Goal: Task Accomplishment & Management: Manage account settings

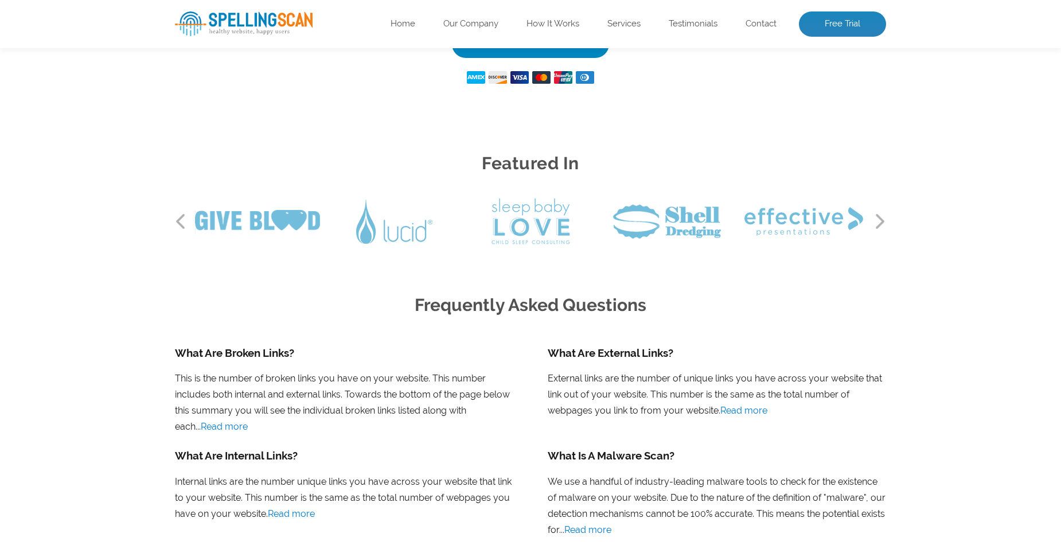
scroll to position [975, 0]
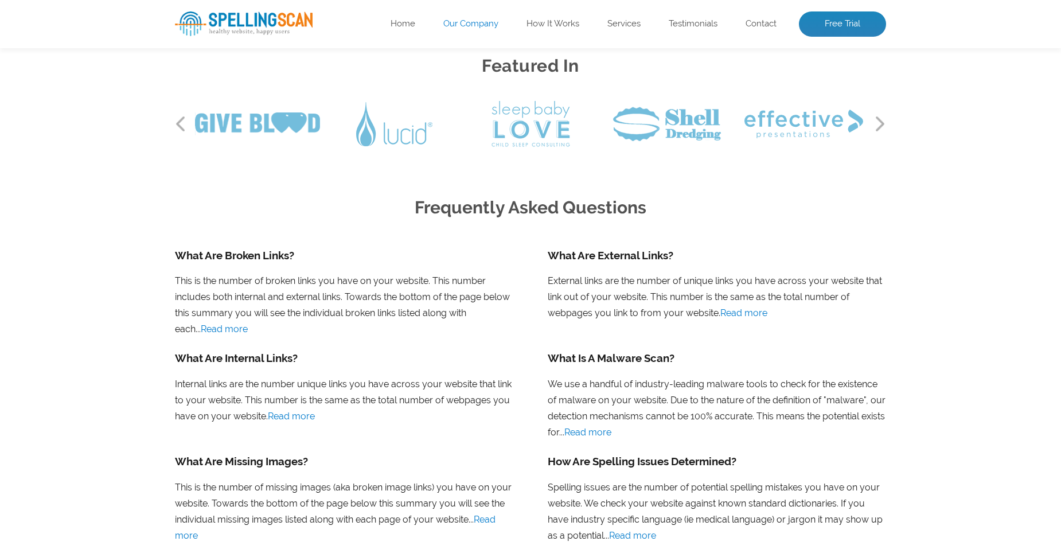
click at [471, 25] on link "Our Company" at bounding box center [470, 23] width 55 height 11
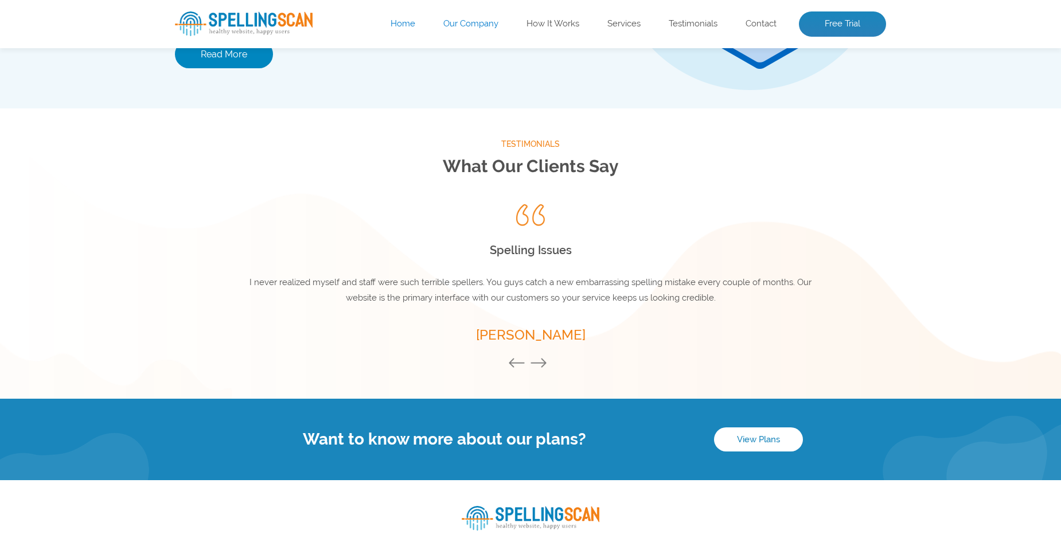
scroll to position [1433, 0]
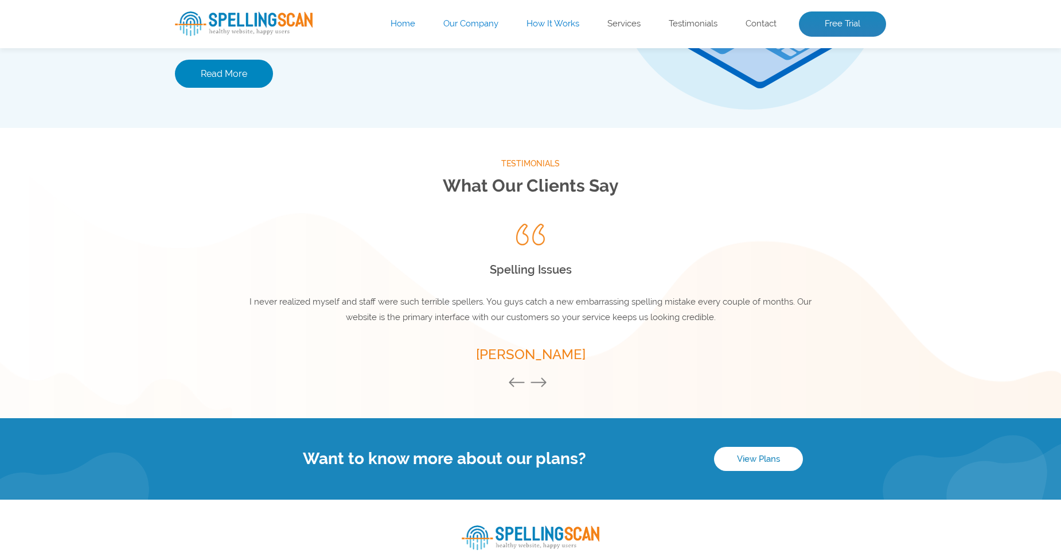
click at [555, 25] on link "How It Works" at bounding box center [552, 23] width 53 height 11
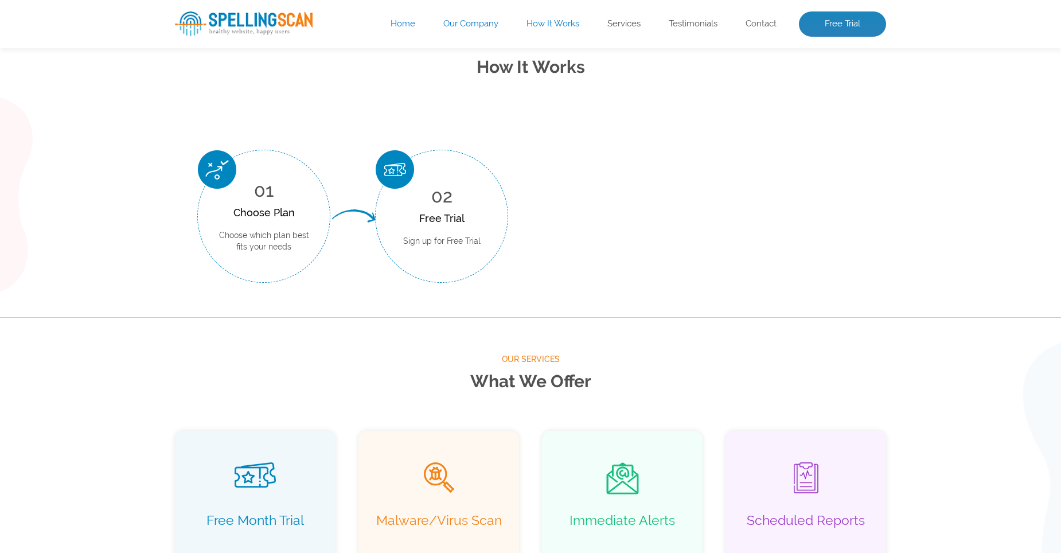
scroll to position [424, 0]
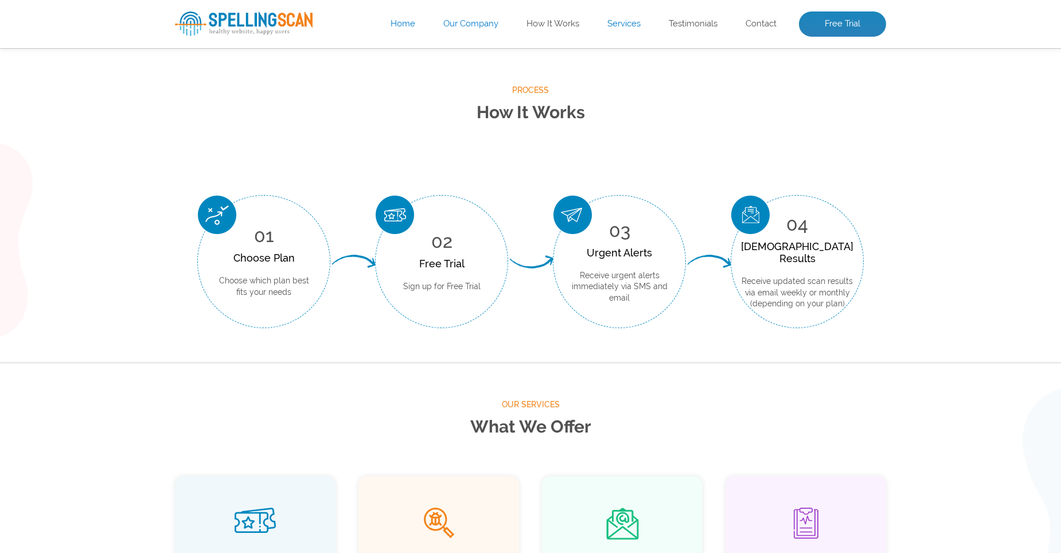
click at [621, 19] on link "Services" at bounding box center [623, 23] width 33 height 11
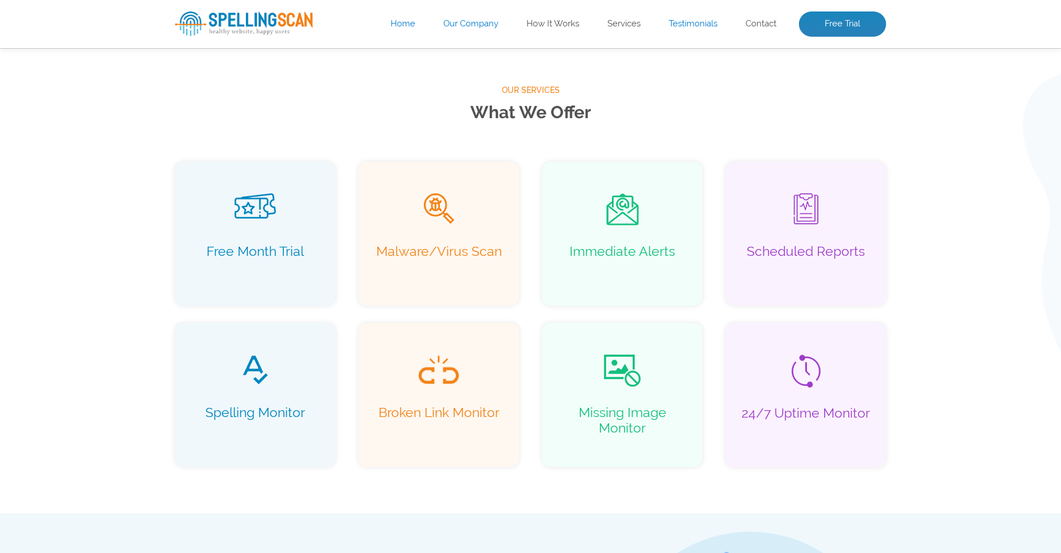
click at [680, 19] on link "Testimonials" at bounding box center [693, 23] width 49 height 11
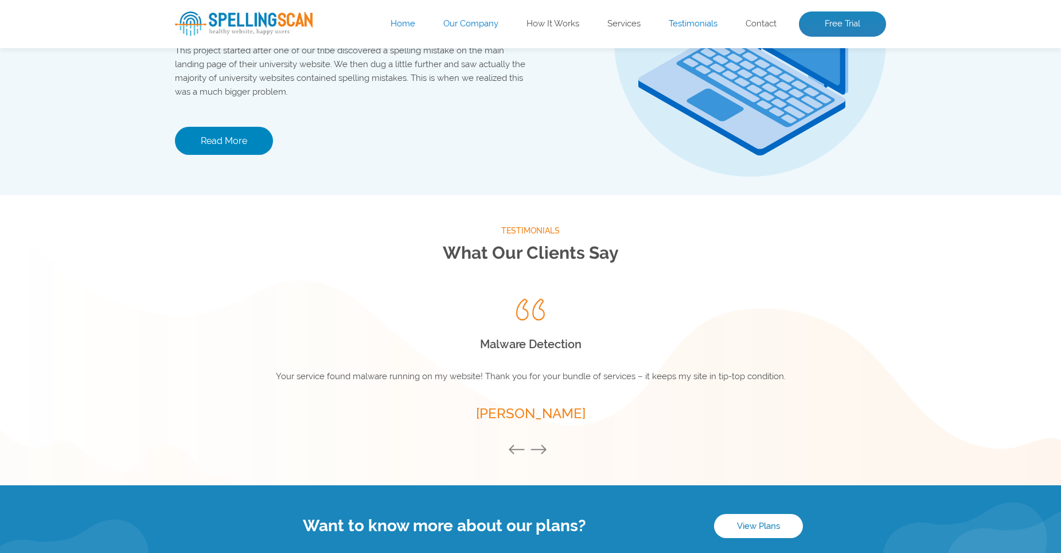
scroll to position [1512, 0]
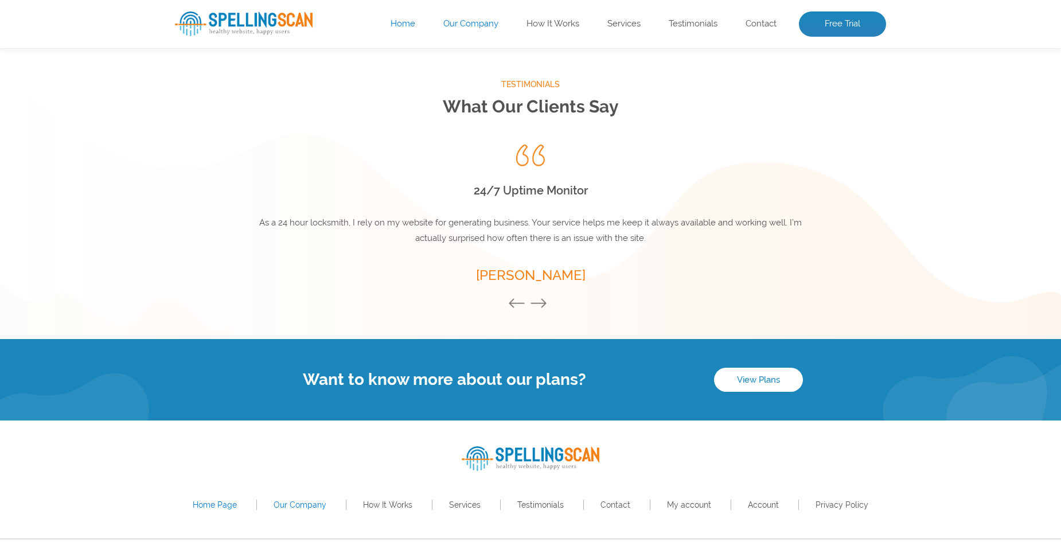
click at [241, 15] on img at bounding box center [244, 23] width 138 height 25
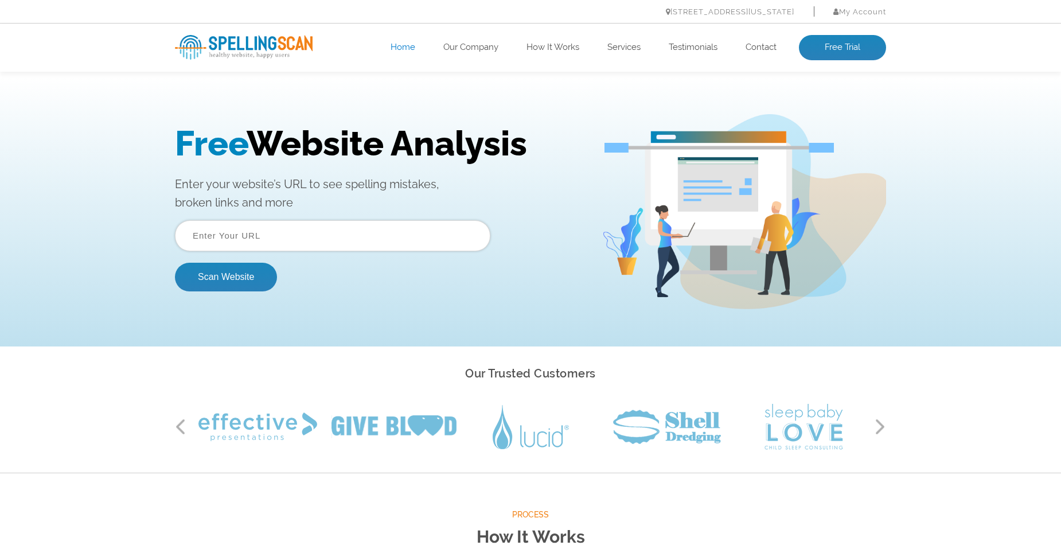
click at [245, 243] on input "text" at bounding box center [332, 235] width 315 height 31
type input "allenrecycling.com"
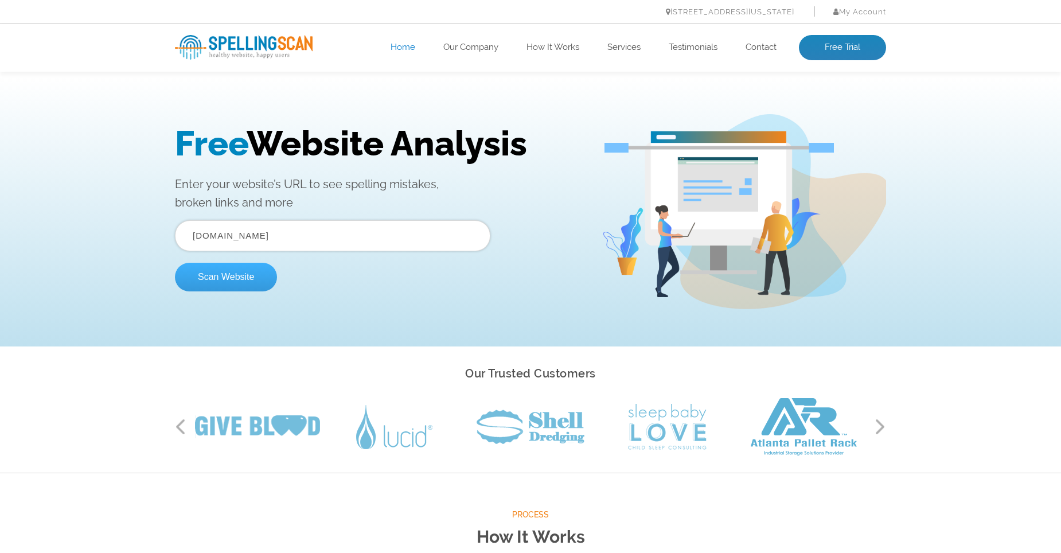
click at [230, 275] on button "Scan Website" at bounding box center [226, 277] width 102 height 29
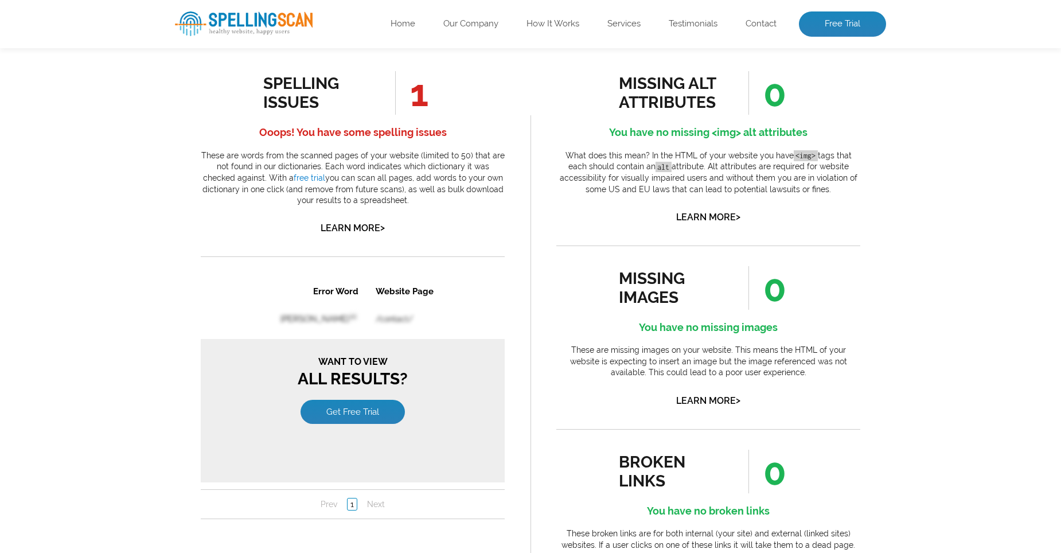
scroll to position [631, 0]
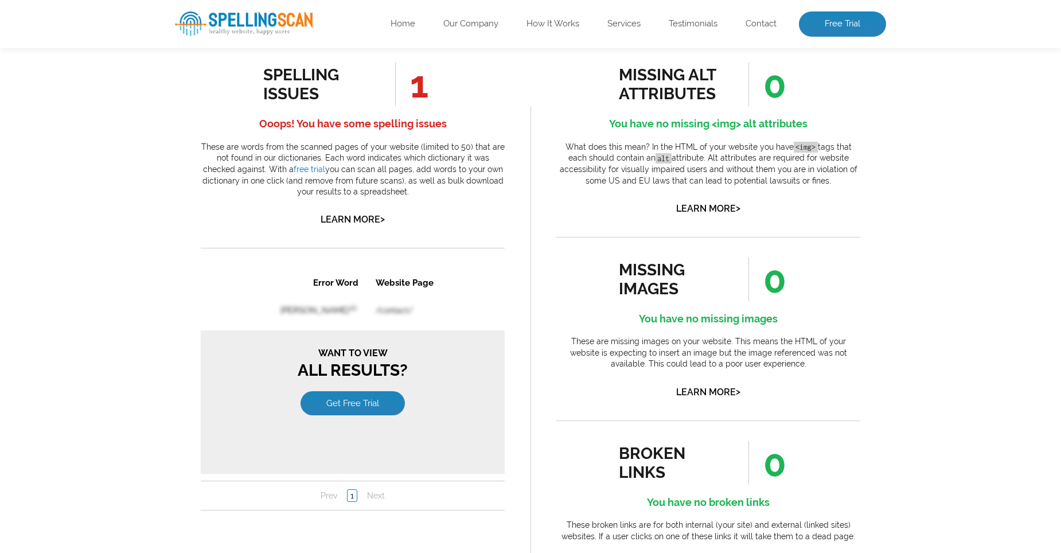
click at [364, 299] on table "Error Word Website Page Leaphart en /contact/" at bounding box center [352, 365] width 247 height 194
click at [350, 405] on link "Get Free Trial" at bounding box center [353, 403] width 104 height 24
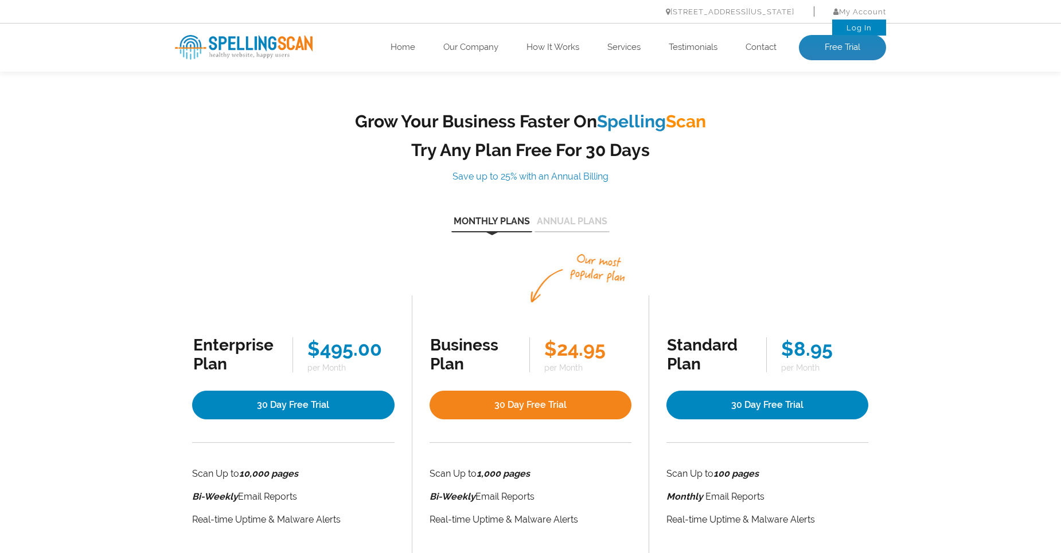
click at [841, 4] on li "My Account Log In" at bounding box center [850, 11] width 72 height 16
click at [849, 24] on link "Log In" at bounding box center [858, 28] width 25 height 9
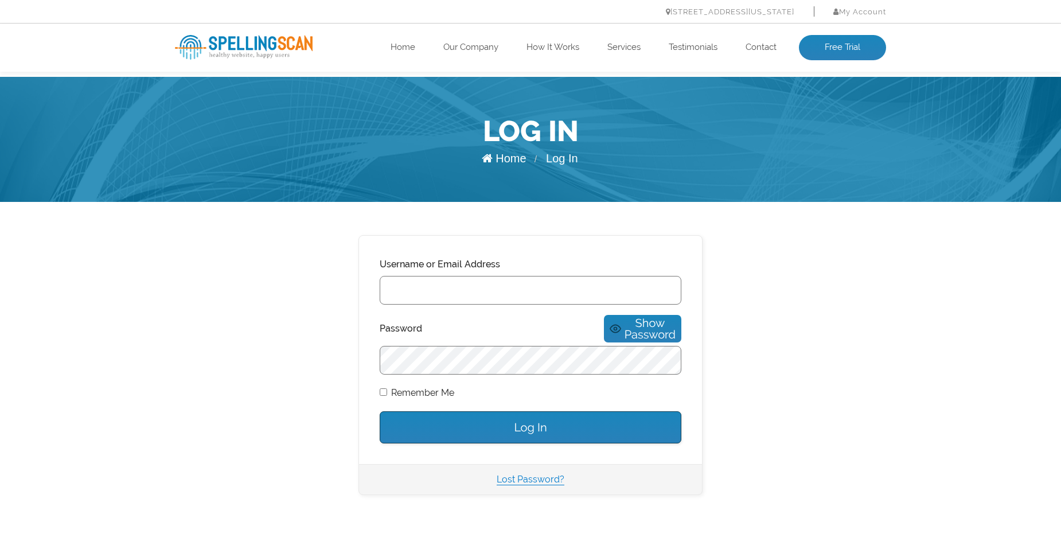
click at [568, 287] on input "Username or Email Address" at bounding box center [531, 290] width 302 height 29
type input "allen@allenrecycling.com"
click at [625, 327] on span "Show Password" at bounding box center [650, 328] width 51 height 23
click at [919, 17] on div "444 E 10th St – Suite 101 New York, NY 10009 My Account Log In" at bounding box center [530, 12] width 1061 height 24
click at [920, 17] on div "444 E 10th St – Suite 101 New York, NY 10009 My Account Log In" at bounding box center [530, 12] width 1061 height 24
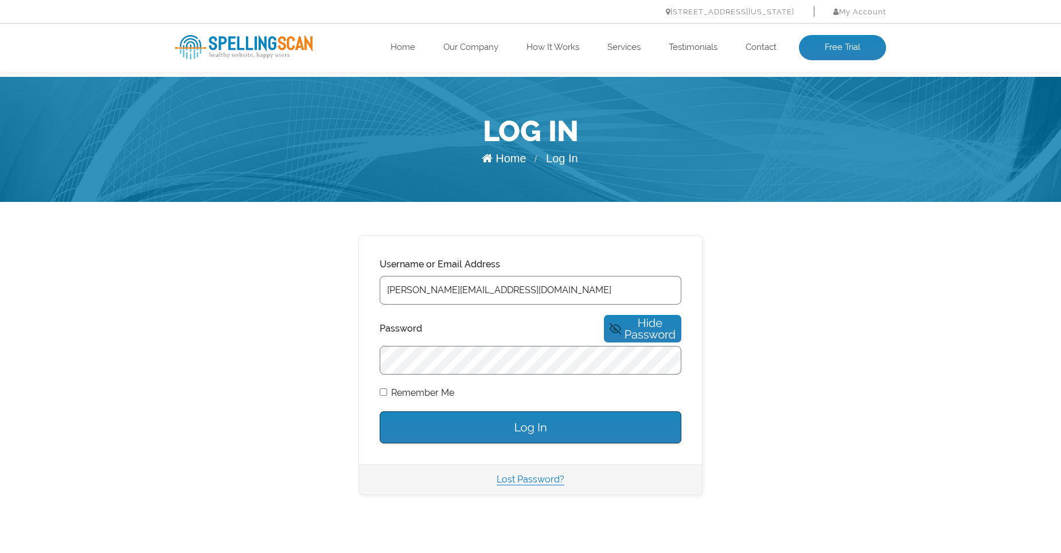
click at [924, 9] on div "444 E 10th St – Suite 101 New York, NY 10009 My Account Log In" at bounding box center [530, 12] width 1061 height 24
click at [913, 13] on div "444 E 10th St – Suite 101 New York, NY 10009 My Account Log In" at bounding box center [530, 12] width 1061 height 24
click at [913, 14] on div "444 E 10th St – Suite 101 New York, NY 10009 My Account Log In" at bounding box center [530, 12] width 1061 height 24
click at [508, 474] on link "Lost Password?" at bounding box center [531, 479] width 68 height 11
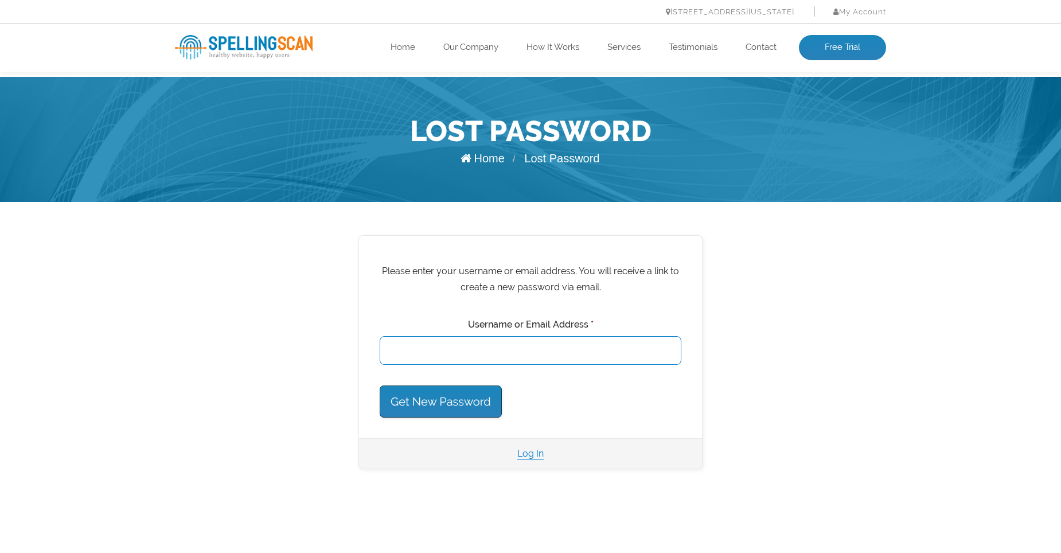
click at [474, 351] on input "Username or Email Address *" at bounding box center [531, 350] width 302 height 29
type input "[PERSON_NAME][EMAIL_ADDRESS][DOMAIN_NAME]"
click at [456, 399] on input "Get New Password" at bounding box center [441, 401] width 122 height 32
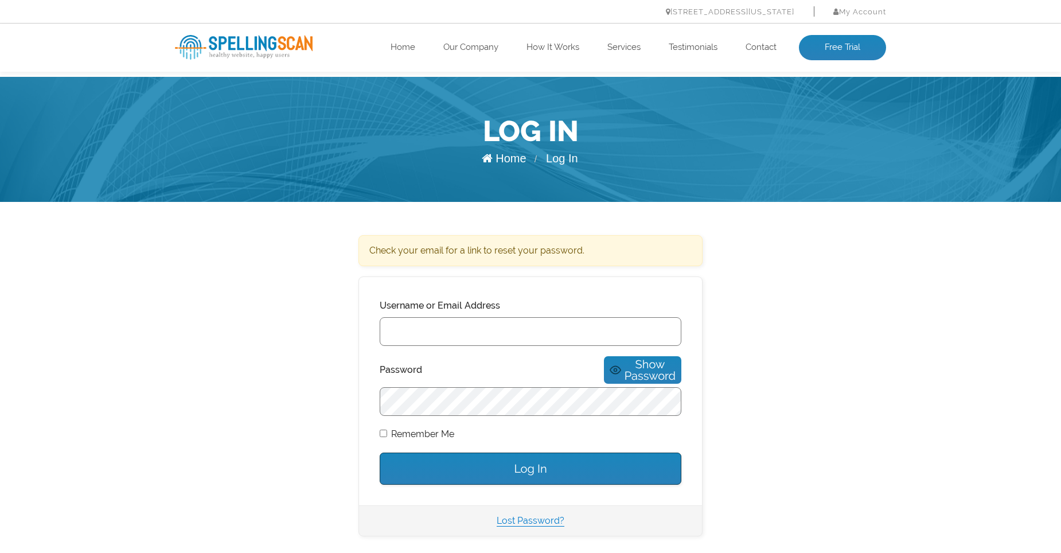
click at [455, 333] on input "Username or Email Address" at bounding box center [531, 331] width 302 height 29
type input "[PERSON_NAME][EMAIL_ADDRESS][DOMAIN_NAME]"
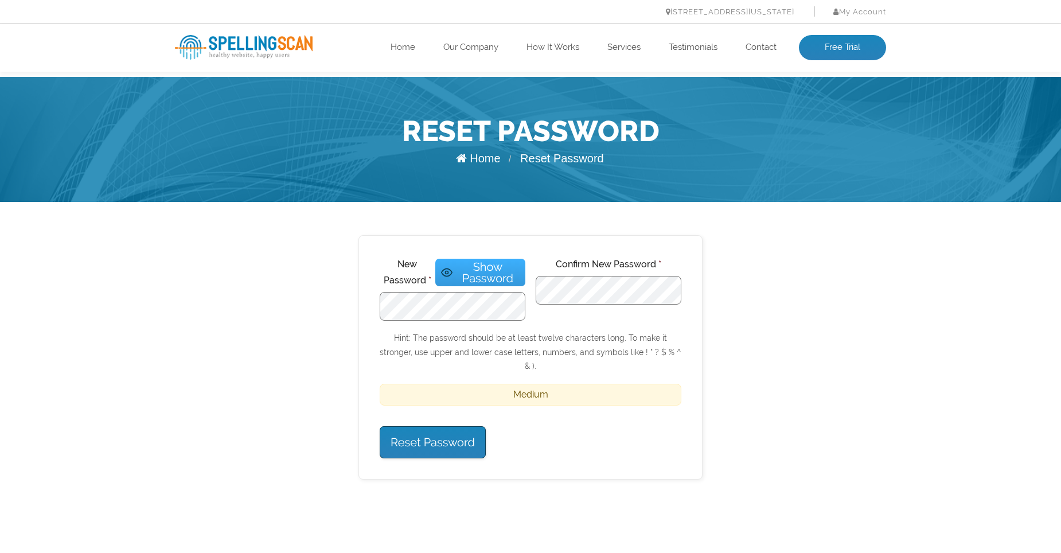
click at [505, 267] on span "Show Password" at bounding box center [488, 272] width 64 height 23
click at [455, 426] on input "Reset Password" at bounding box center [433, 442] width 106 height 32
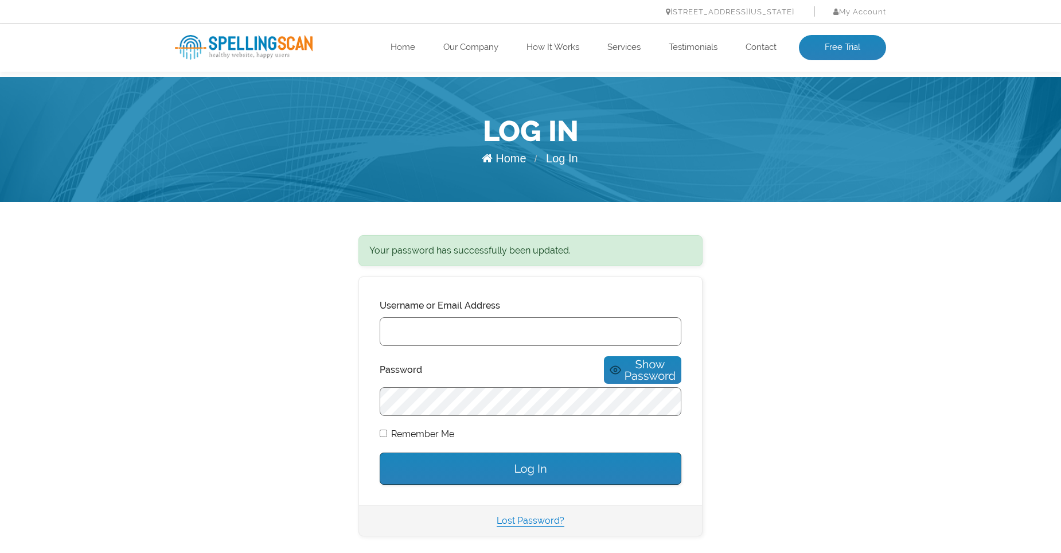
type input "[PERSON_NAME][EMAIL_ADDRESS][DOMAIN_NAME]"
click at [517, 454] on input "Log In" at bounding box center [531, 468] width 302 height 32
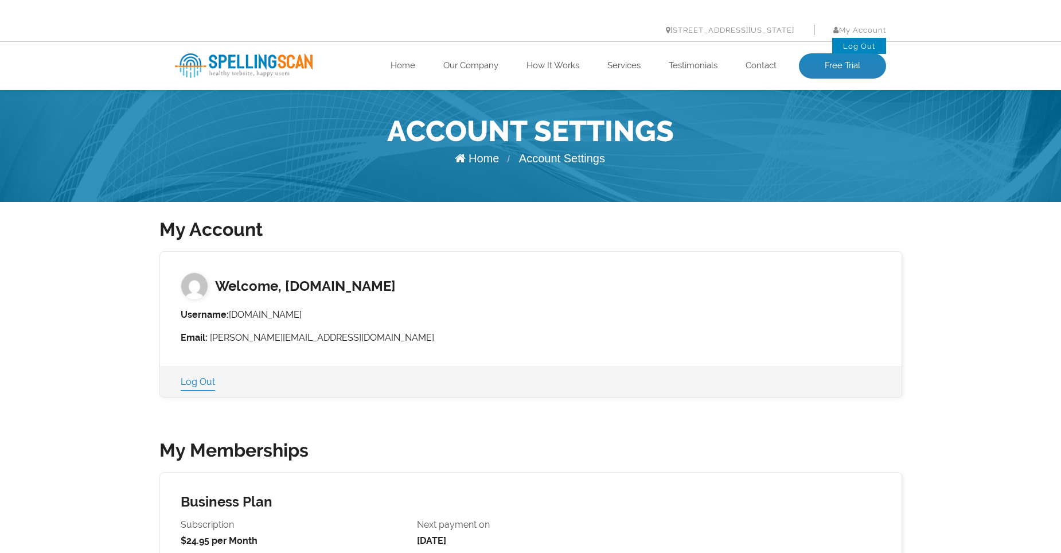
click at [846, 25] on li "My Account Log Out" at bounding box center [850, 30] width 72 height 16
click at [403, 64] on link "Home" at bounding box center [403, 65] width 25 height 11
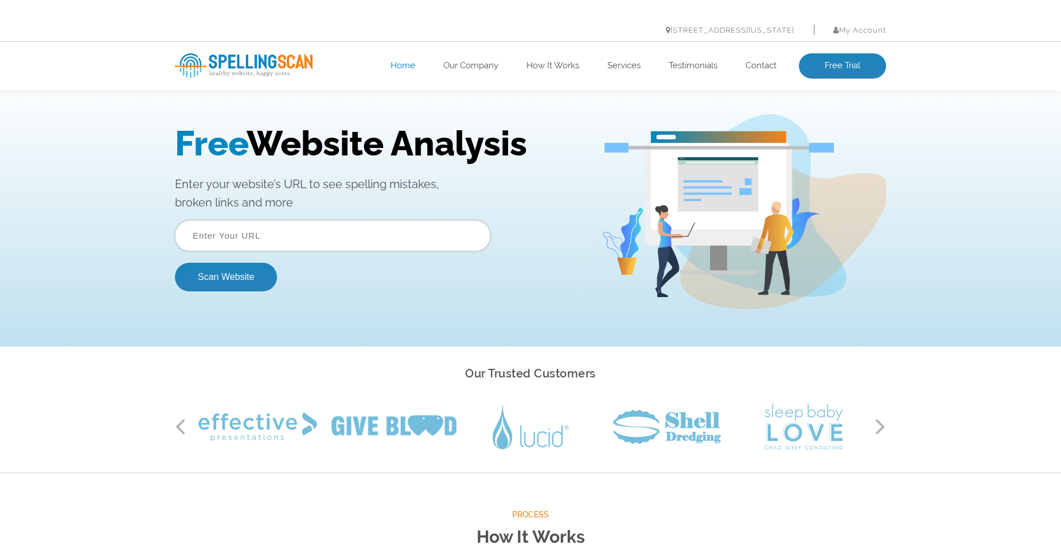
click at [337, 225] on input "text" at bounding box center [332, 235] width 315 height 31
type input "allenrecycling.com"
click at [240, 274] on button "Scan Website" at bounding box center [226, 277] width 102 height 29
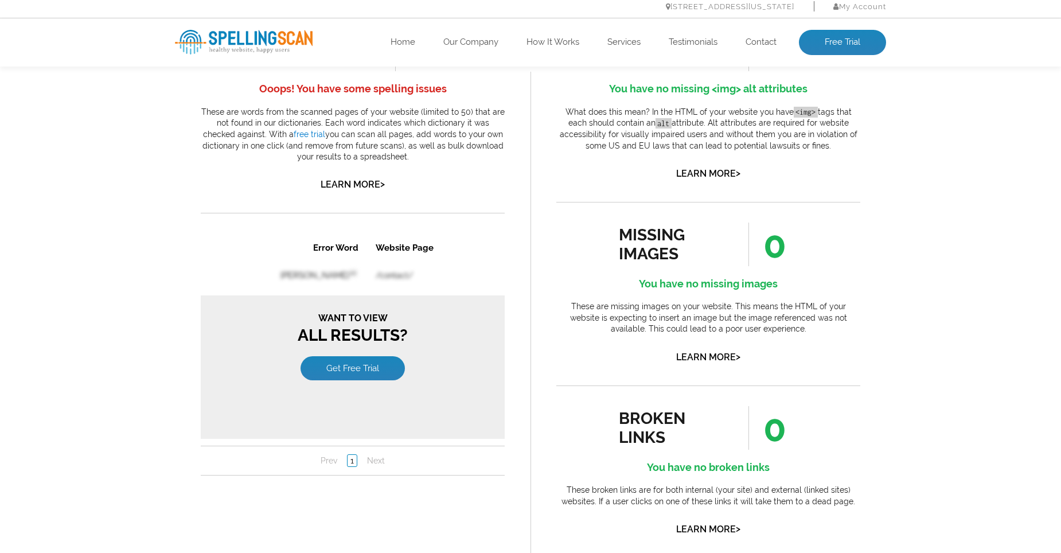
scroll to position [688, 0]
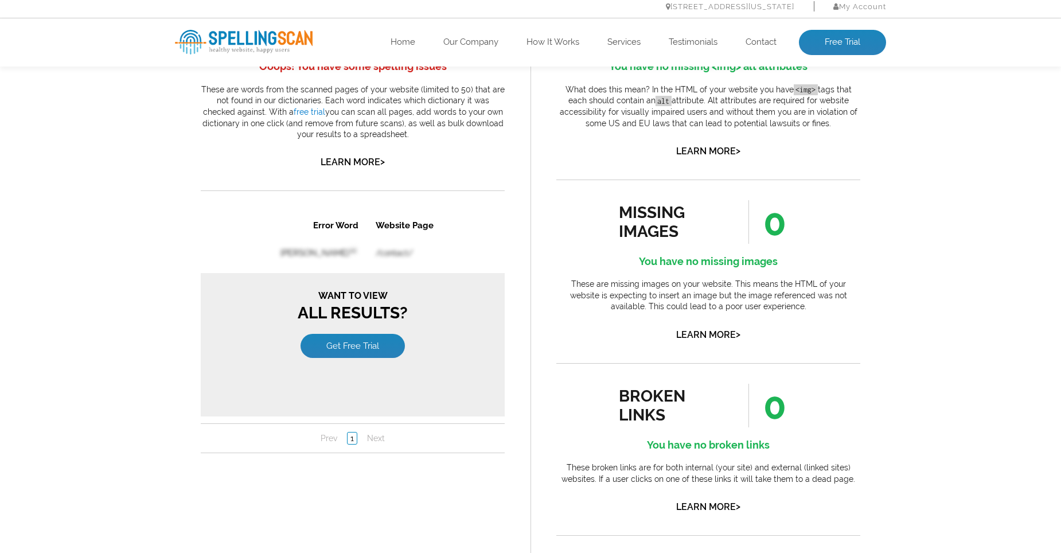
click at [361, 252] on table "Error Word Website Page Leaphart en /contact/" at bounding box center [352, 308] width 247 height 194
drag, startPoint x: 361, startPoint y: 252, endPoint x: 318, endPoint y: 254, distance: 43.6
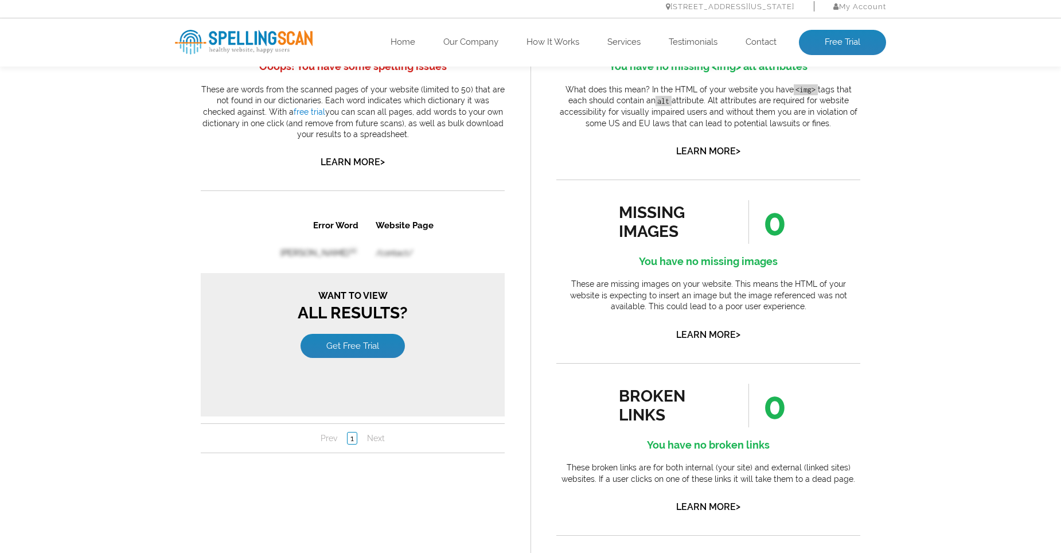
click at [318, 254] on table "Error Word Website Page Leaphart en /contact/" at bounding box center [352, 308] width 247 height 194
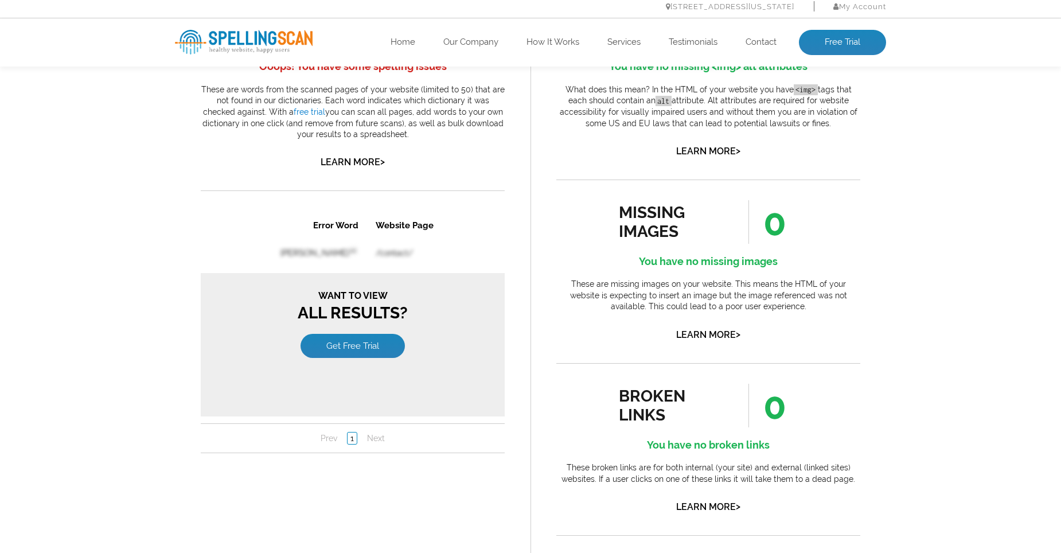
click at [295, 248] on table "Error Word Website Page Leaphart en /contact/" at bounding box center [352, 308] width 247 height 194
click at [852, 2] on link "My Account" at bounding box center [859, 6] width 53 height 9
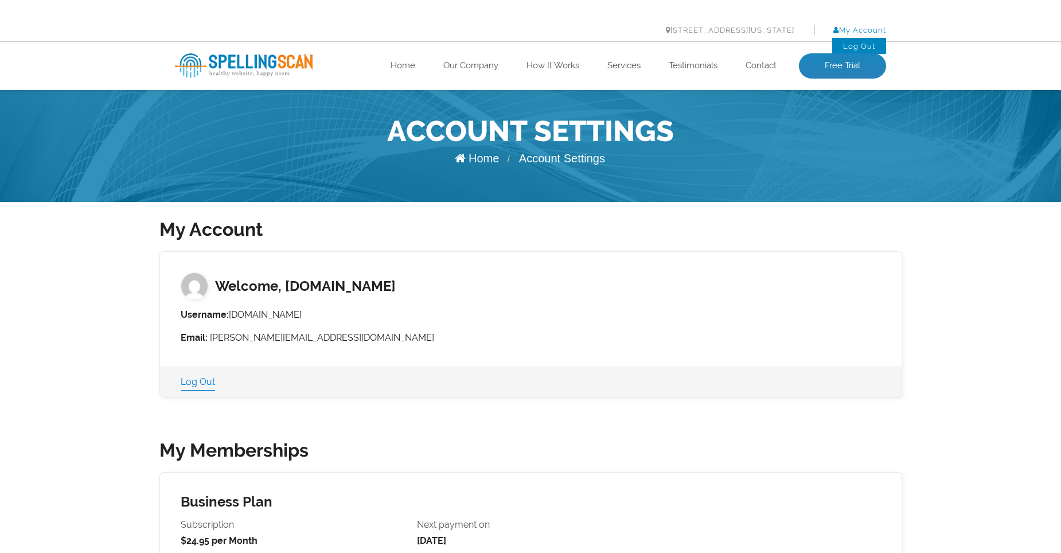
click at [856, 28] on link "My Account" at bounding box center [859, 30] width 53 height 9
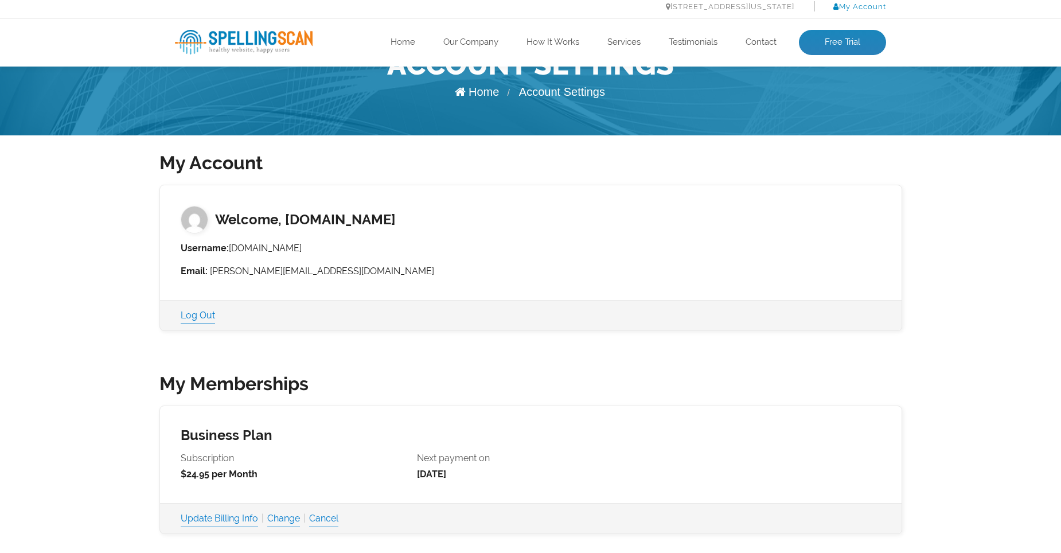
scroll to position [172, 0]
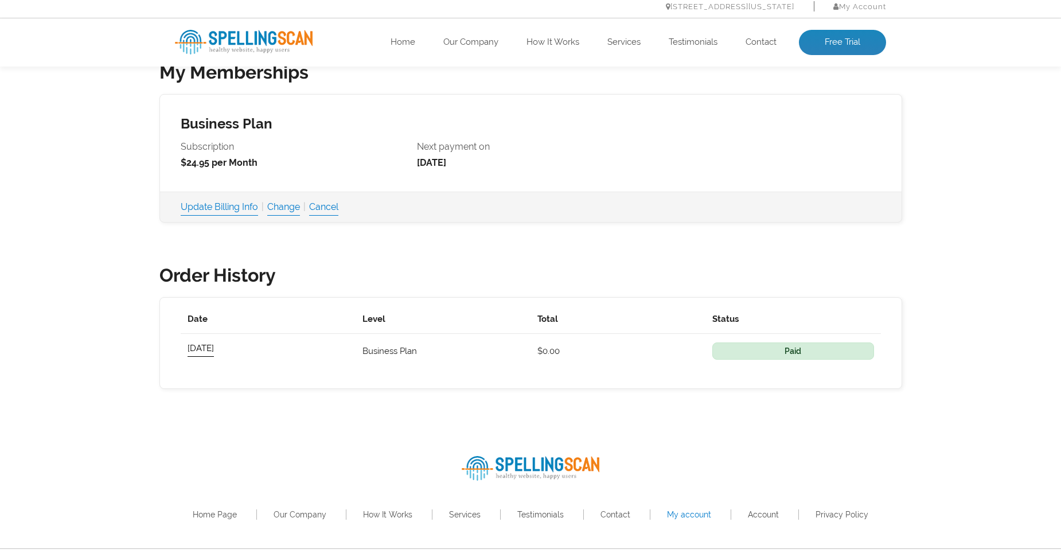
scroll to position [415, 0]
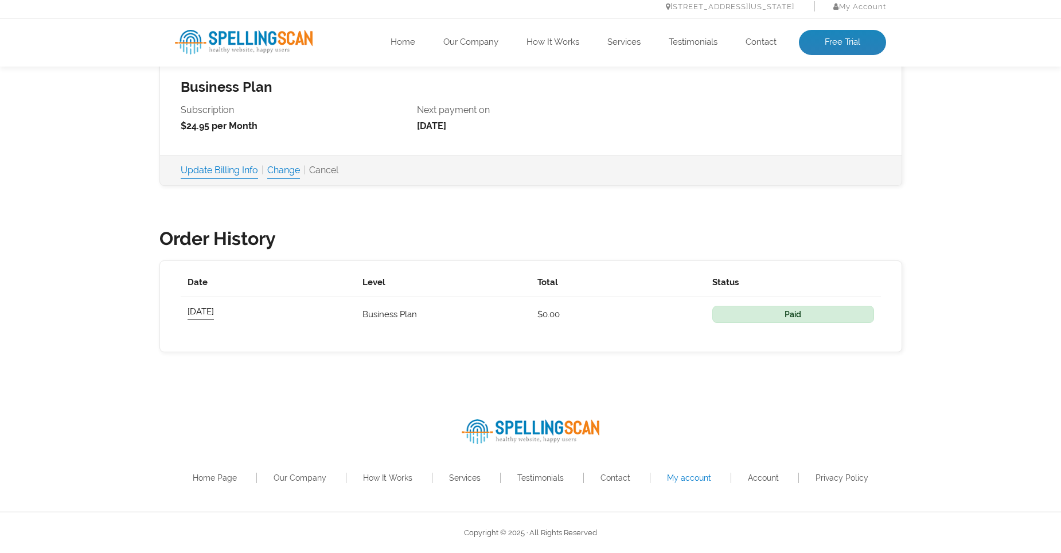
click at [336, 172] on link "Cancel" at bounding box center [323, 170] width 29 height 16
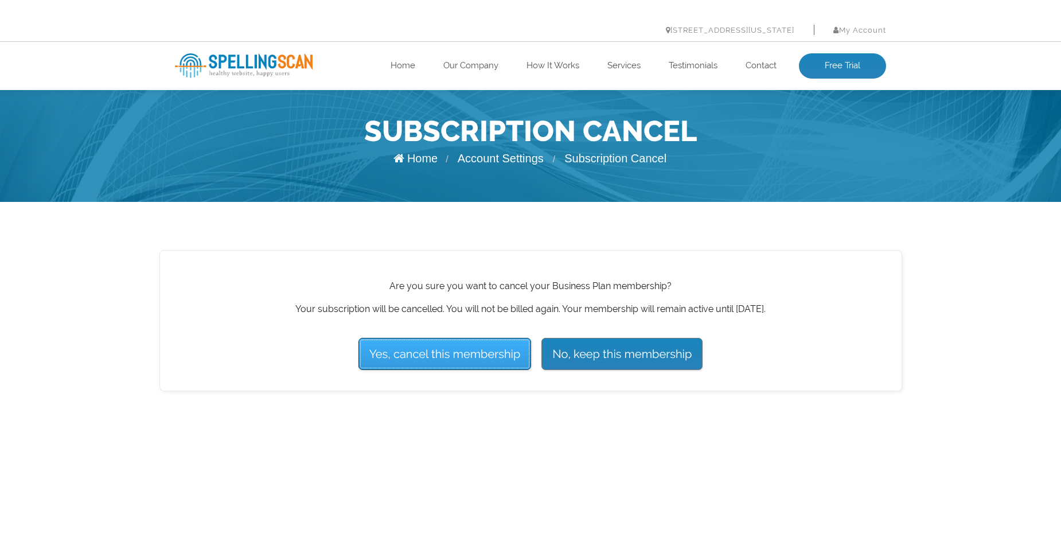
click at [461, 345] on input "Yes, cancel this membership" at bounding box center [444, 354] width 173 height 32
